Goal: Find specific page/section: Find specific page/section

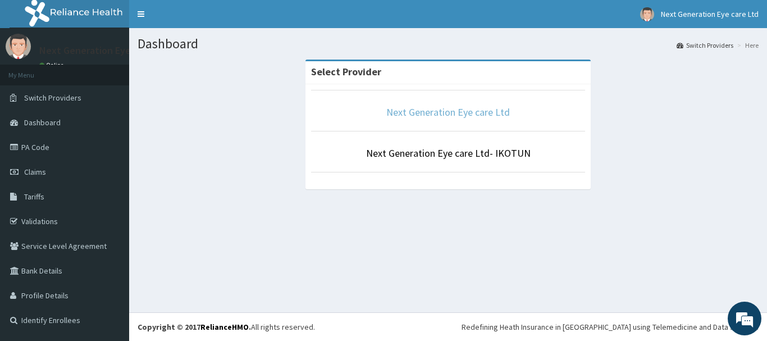
click at [418, 115] on link "Next Generation Eye care Ltd" at bounding box center [448, 112] width 124 height 13
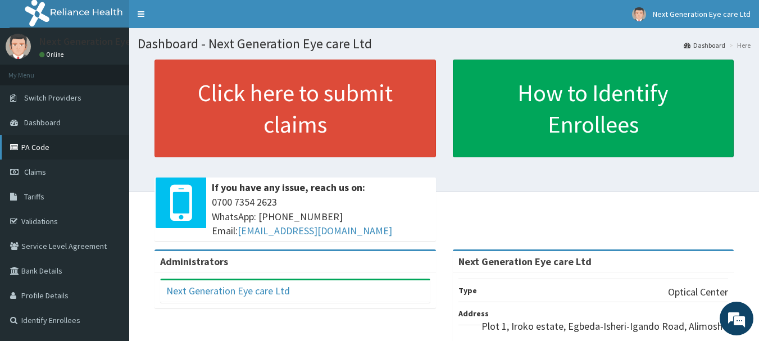
click at [38, 158] on link "PA Code" at bounding box center [64, 147] width 129 height 25
